Goal: Communication & Community: Ask a question

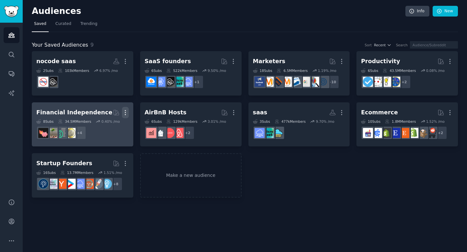
click at [123, 110] on icon "button" at bounding box center [125, 112] width 7 height 7
click at [106, 124] on p "Delete" at bounding box center [107, 126] width 15 height 7
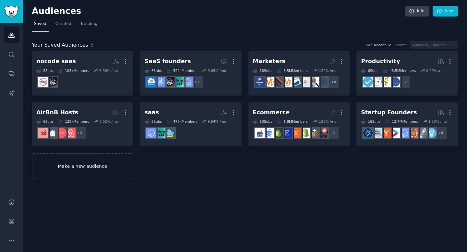
click at [60, 169] on link "Make a new audience" at bounding box center [83, 166] width 102 height 26
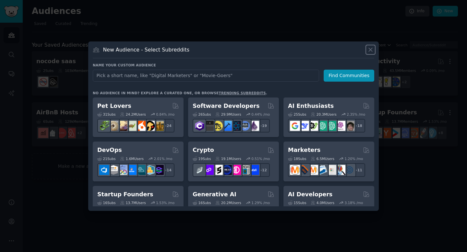
click at [370, 48] on icon at bounding box center [370, 49] width 7 height 7
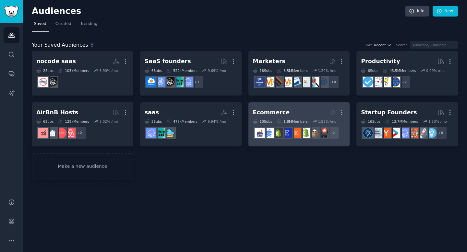
click at [295, 117] on h2 "Ecommerce More" at bounding box center [299, 112] width 92 height 11
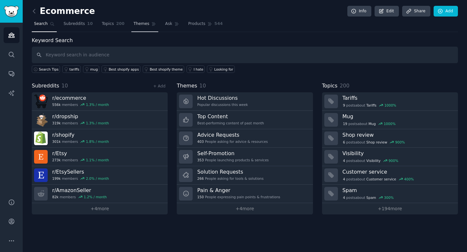
click at [136, 25] on span "Themes" at bounding box center [142, 24] width 16 height 6
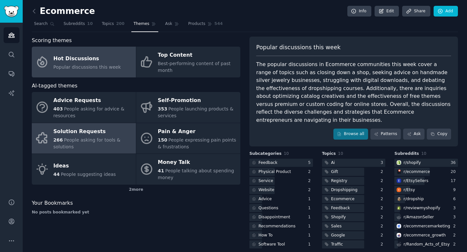
click at [120, 130] on div "Solution Requests" at bounding box center [93, 132] width 79 height 10
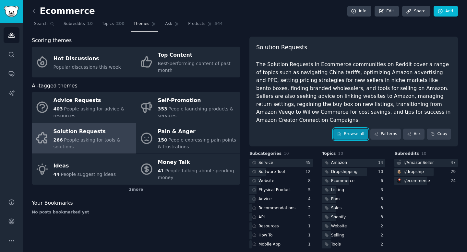
click at [360, 129] on link "Browse all" at bounding box center [351, 134] width 35 height 11
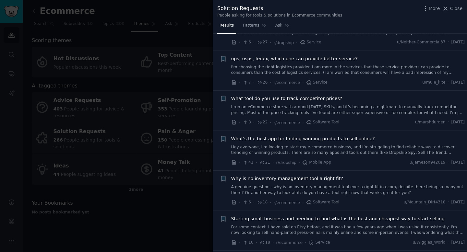
scroll to position [355, 0]
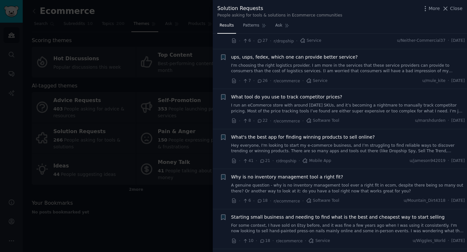
click at [155, 122] on div at bounding box center [233, 126] width 467 height 252
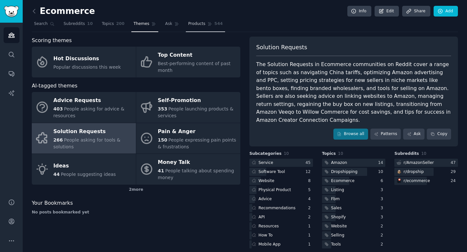
click at [204, 23] on link "Products 544" at bounding box center [205, 25] width 39 height 13
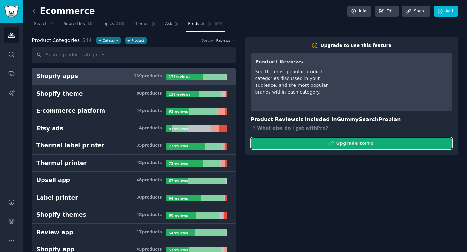
click at [359, 144] on div "Upgrade to Pro" at bounding box center [354, 143] width 37 height 7
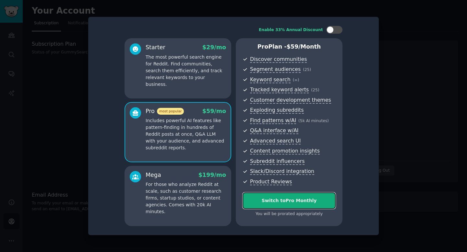
click at [297, 198] on div "Switch to Pro Monthly" at bounding box center [289, 201] width 92 height 7
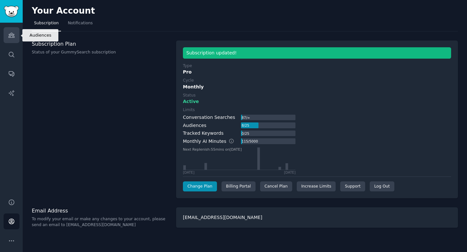
click at [12, 37] on icon "Sidebar" at bounding box center [11, 35] width 7 height 7
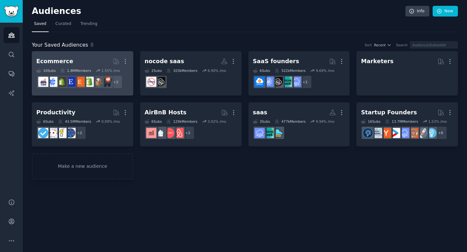
click at [69, 61] on h2 "Ecommerce More" at bounding box center [82, 61] width 92 height 11
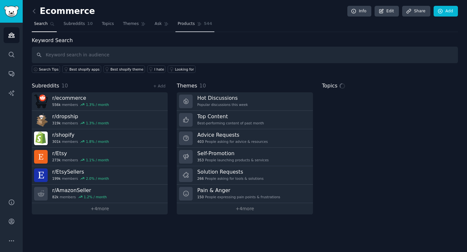
click at [188, 24] on span "Products" at bounding box center [186, 24] width 17 height 6
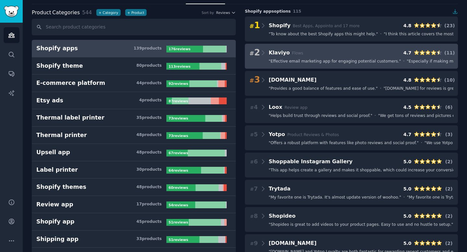
scroll to position [35, 0]
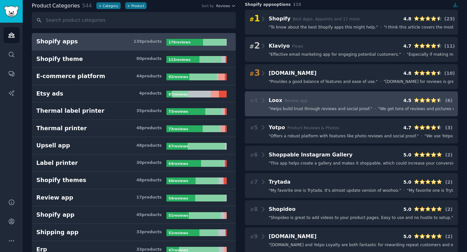
click at [309, 107] on span "" Helps build trust through reviews and social proof. "" at bounding box center [321, 109] width 104 height 6
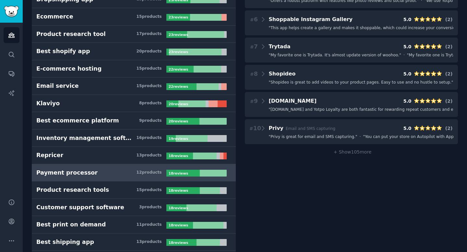
scroll to position [514, 0]
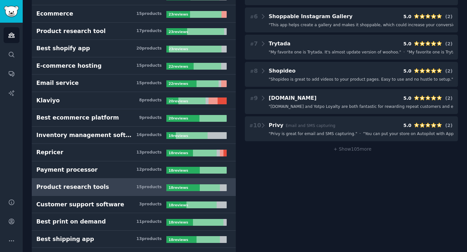
click at [122, 183] on link "Product research tools 15 product s 18 review s" at bounding box center [134, 188] width 204 height 18
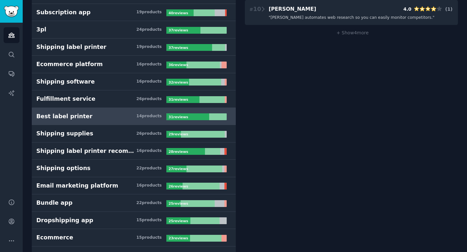
scroll to position [294, 0]
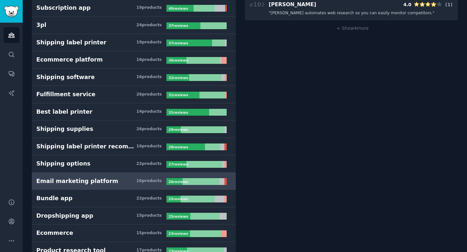
click at [82, 183] on div "Email marketing platform" at bounding box center [77, 181] width 82 height 8
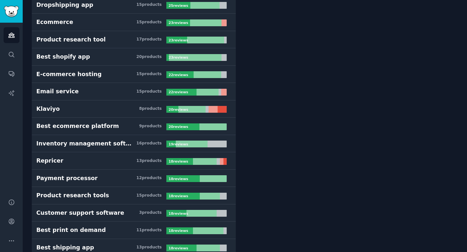
scroll to position [544, 0]
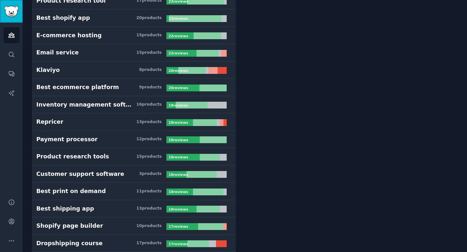
click at [11, 4] on link "Sidebar" at bounding box center [11, 11] width 23 height 23
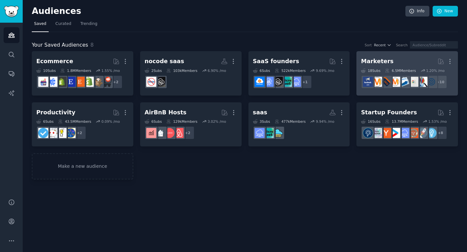
click at [385, 61] on div "Marketers" at bounding box center [377, 61] width 32 height 8
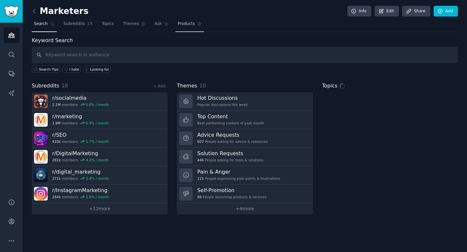
click at [184, 25] on span "Products" at bounding box center [186, 24] width 17 height 6
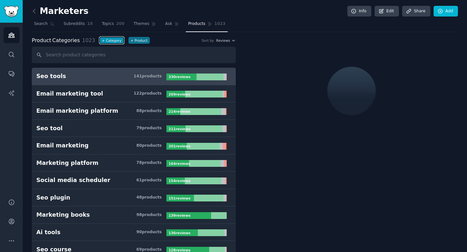
click at [101, 41] on button "+ Category" at bounding box center [112, 40] width 24 height 7
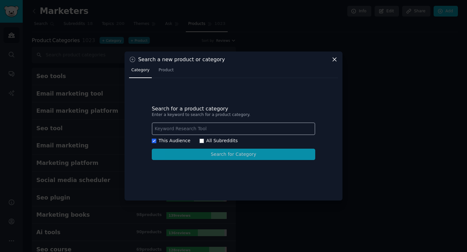
click at [333, 60] on icon at bounding box center [334, 59] width 7 height 7
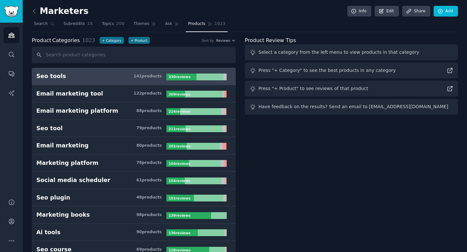
click at [143, 74] on div "141 product s" at bounding box center [148, 77] width 28 height 6
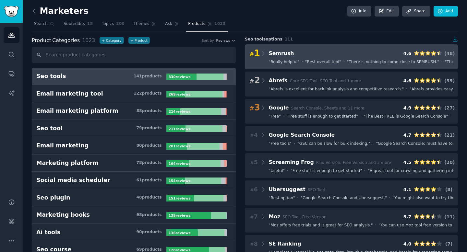
click at [300, 55] on div "# 1 Semrush 4.6 ( 48 )" at bounding box center [351, 53] width 204 height 9
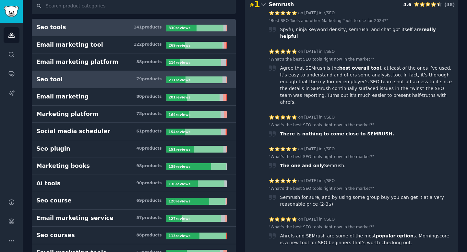
scroll to position [51, 0]
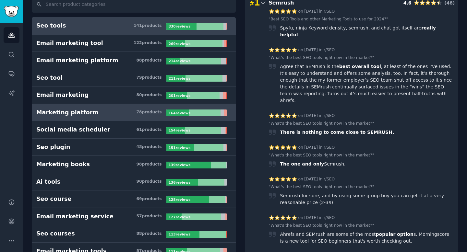
click at [99, 113] on h3 "Marketing platform 78 product s" at bounding box center [101, 113] width 130 height 8
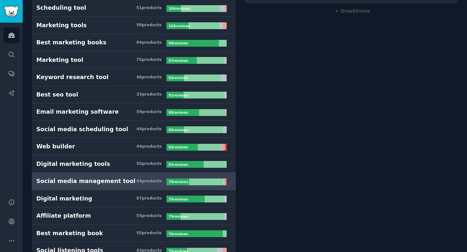
scroll to position [330, 0]
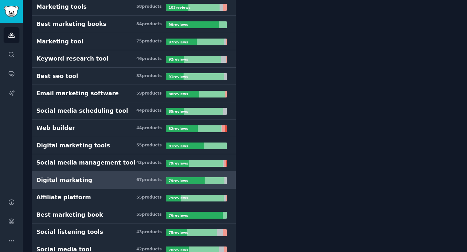
click at [108, 183] on h3 "Digital marketing 67 product s" at bounding box center [101, 180] width 130 height 8
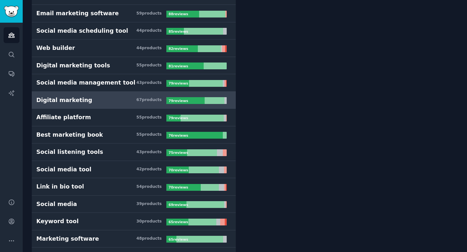
scroll to position [412, 0]
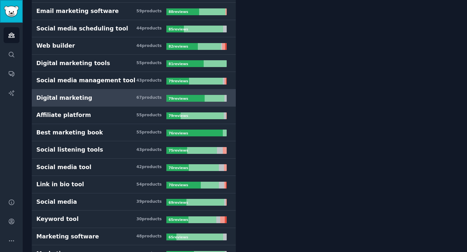
click at [15, 9] on img "Sidebar" at bounding box center [11, 11] width 15 height 11
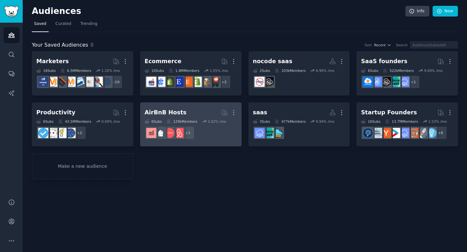
click at [186, 112] on h2 "AirBnB Hosts More" at bounding box center [191, 112] width 92 height 11
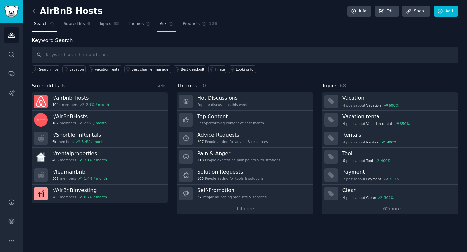
click at [169, 24] on icon at bounding box center [171, 24] width 5 height 5
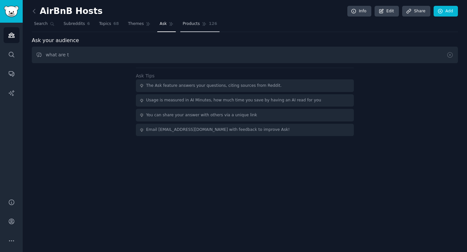
type input "what are t"
click at [198, 25] on span "Products" at bounding box center [191, 24] width 17 height 6
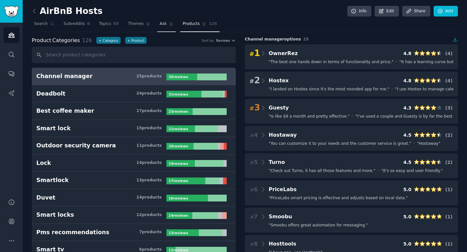
click at [164, 25] on span "Ask" at bounding box center [163, 24] width 7 height 6
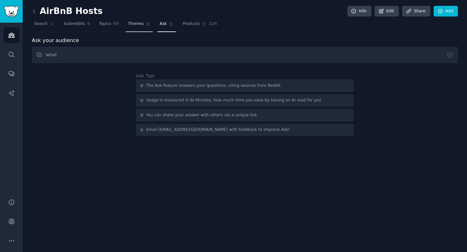
type input "what"
click at [133, 23] on span "Themes" at bounding box center [136, 24] width 16 height 6
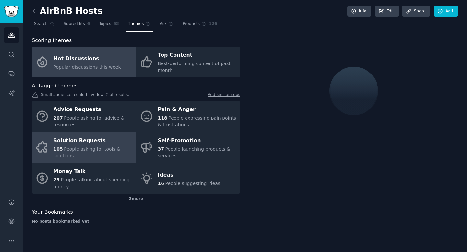
click at [96, 134] on link "Solution Requests 105 People asking for tools & solutions" at bounding box center [84, 147] width 104 height 31
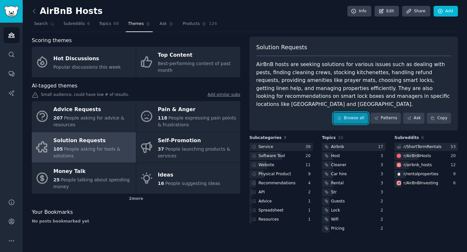
click at [356, 113] on link "Browse all" at bounding box center [351, 118] width 35 height 11
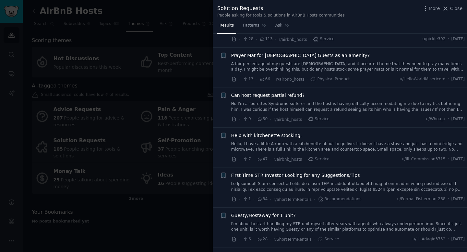
scroll to position [37, 0]
click at [305, 65] on link "A fair percentage of my guests are [DEMOGRAPHIC_DATA] and it occurred to me tha…" at bounding box center [348, 65] width 234 height 11
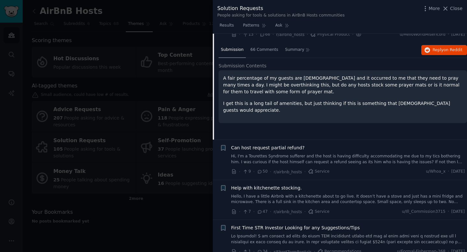
scroll to position [81, 0]
click at [422, 51] on button "Reply on Reddit" at bounding box center [444, 50] width 46 height 10
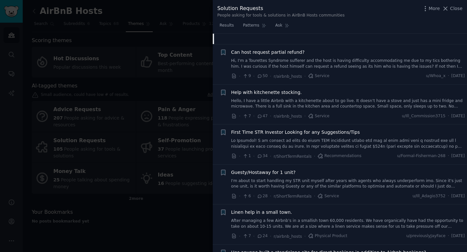
scroll to position [179, 0]
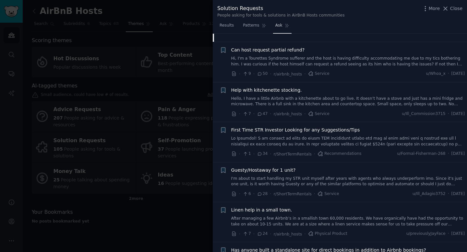
click at [281, 27] on span "Ask" at bounding box center [278, 26] width 7 height 6
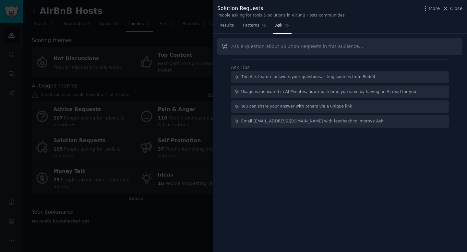
click at [266, 49] on input "text" at bounding box center [339, 46] width 245 height 17
type input "are there any tools that they are looking for"
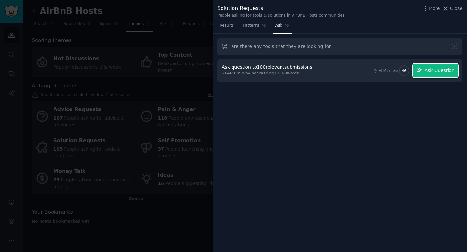
click at [436, 73] on span "Ask Question" at bounding box center [440, 70] width 30 height 7
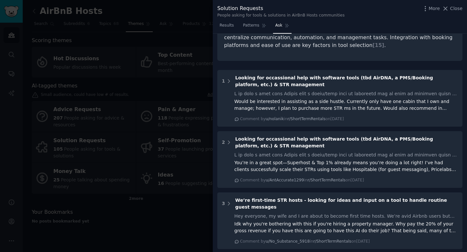
scroll to position [313, 0]
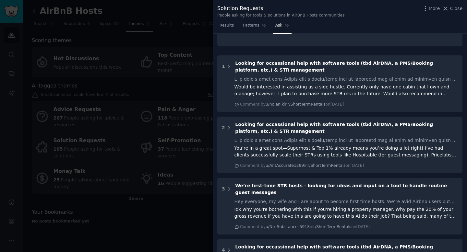
click at [168, 84] on div at bounding box center [233, 126] width 467 height 252
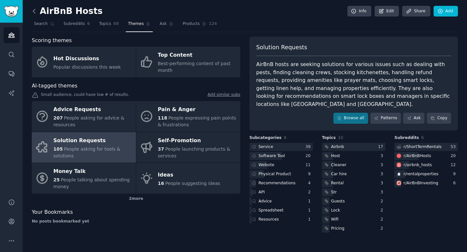
click at [36, 8] on icon at bounding box center [34, 11] width 7 height 7
